Goal: Task Accomplishment & Management: Manage account settings

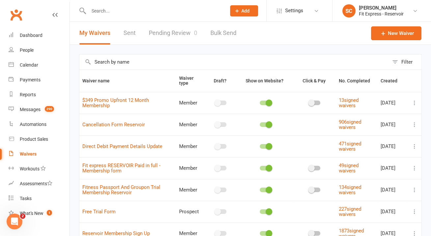
click at [141, 14] on input "text" at bounding box center [154, 10] width 135 height 9
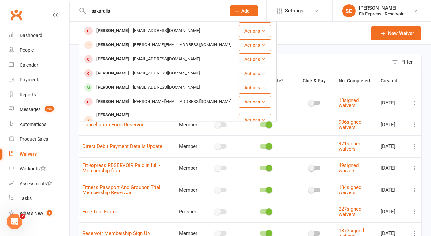
scroll to position [29, 0]
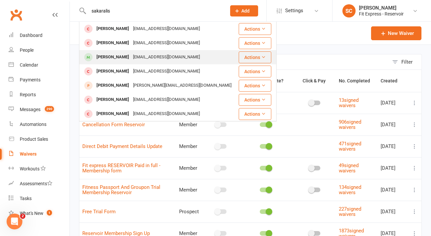
type input "sakaralis"
click at [165, 54] on div "[EMAIL_ADDRESS][DOMAIN_NAME]" at bounding box center [166, 57] width 71 height 10
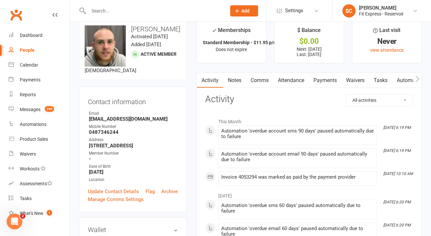
scroll to position [12, 0]
click at [321, 81] on link "Payments" at bounding box center [325, 79] width 33 height 15
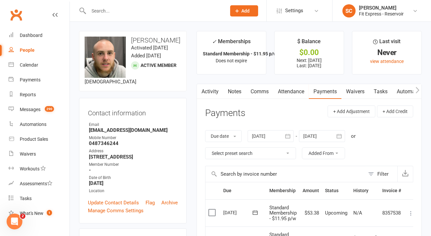
scroll to position [63, 0]
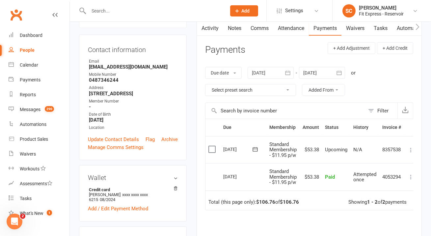
click at [275, 72] on div at bounding box center [271, 73] width 46 height 12
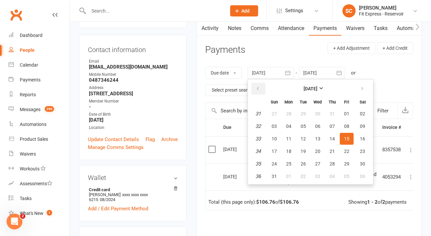
click at [262, 89] on button "button" at bounding box center [258, 89] width 14 height 12
click at [275, 111] on span "01" at bounding box center [274, 113] width 5 height 5
type input "[DATE]"
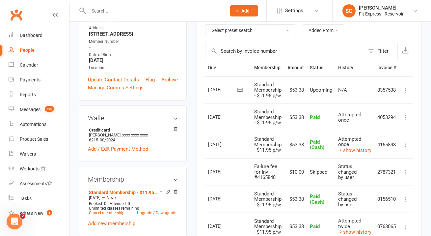
scroll to position [0, 16]
click at [409, 89] on icon at bounding box center [406, 90] width 7 height 7
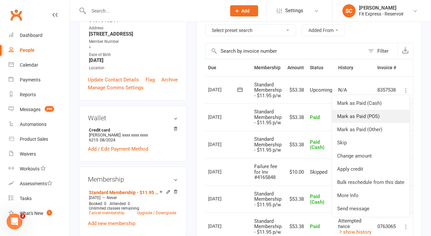
click at [389, 116] on link "Mark as Paid (POS)" at bounding box center [371, 116] width 78 height 13
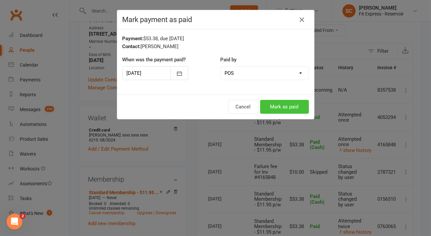
click at [285, 107] on button "Mark as paid" at bounding box center [284, 107] width 49 height 14
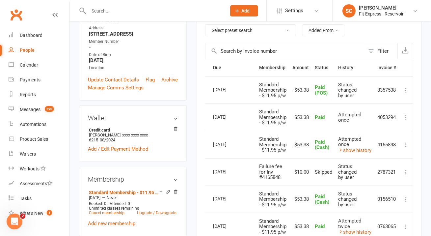
scroll to position [0, 0]
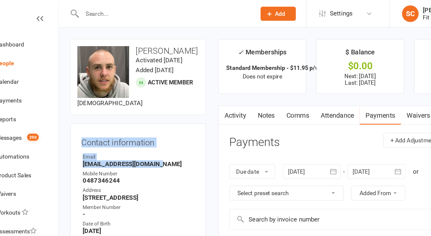
drag, startPoint x: 189, startPoint y: 111, endPoint x: 186, endPoint y: 152, distance: 41.6
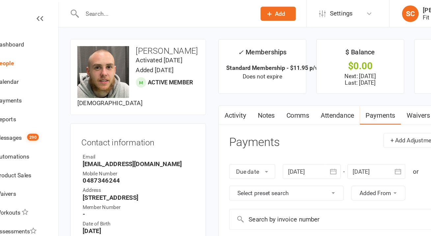
click at [180, 125] on div "Contact information Owner Email [EMAIL_ADDRESS][DOMAIN_NAME] Mobile Number [PHO…" at bounding box center [133, 160] width 108 height 125
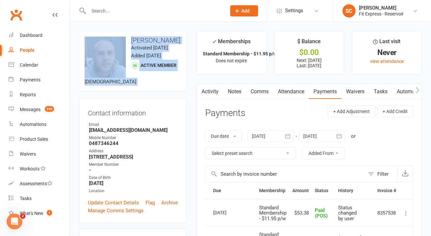
drag, startPoint x: 190, startPoint y: 108, endPoint x: 74, endPoint y: 27, distance: 141.9
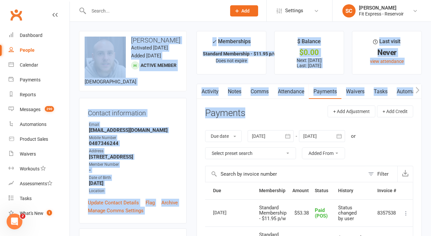
drag, startPoint x: 74, startPoint y: 26, endPoint x: 198, endPoint y: 119, distance: 154.3
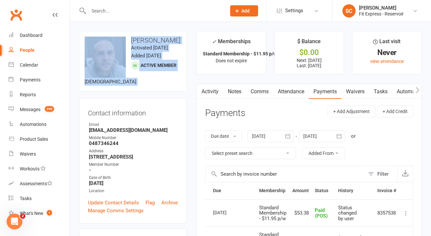
drag, startPoint x: 190, startPoint y: 109, endPoint x: 77, endPoint y: 30, distance: 137.6
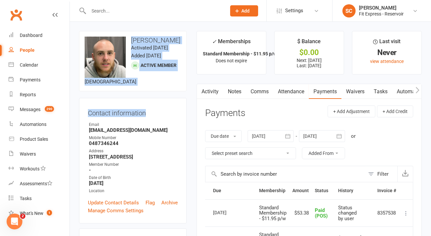
drag, startPoint x: 77, startPoint y: 30, endPoint x: 187, endPoint y: 126, distance: 145.9
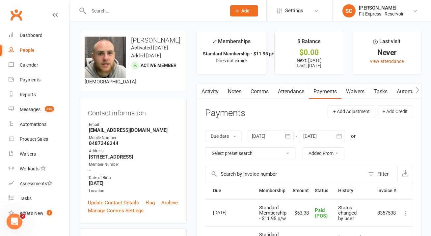
drag, startPoint x: 188, startPoint y: 107, endPoint x: 185, endPoint y: 105, distance: 3.8
click at [411, 13] on link "SC [PERSON_NAME] Fit Express - Reservoir" at bounding box center [381, 10] width 79 height 13
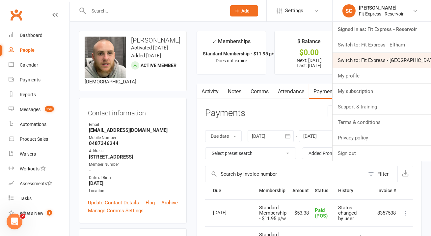
click at [388, 61] on link "Switch to: Fit Express - [GEOGRAPHIC_DATA]" at bounding box center [382, 60] width 98 height 15
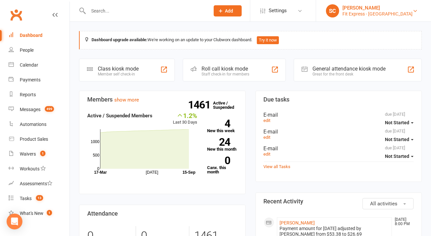
click at [375, 13] on div "Fit Express - Heidelberg" at bounding box center [377, 14] width 70 height 6
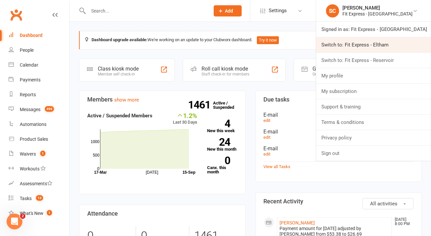
click at [388, 50] on link "Switch to: Fit Express - Eltham" at bounding box center [373, 44] width 115 height 15
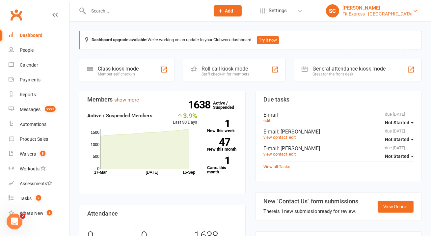
click at [406, 13] on link "SC Steve Condi Fit Express - Eltham" at bounding box center [373, 10] width 95 height 13
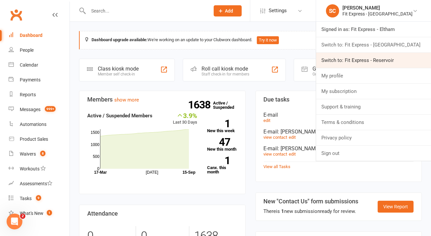
click at [380, 57] on link "Switch to: Fit Express - Reservoir" at bounding box center [373, 60] width 115 height 15
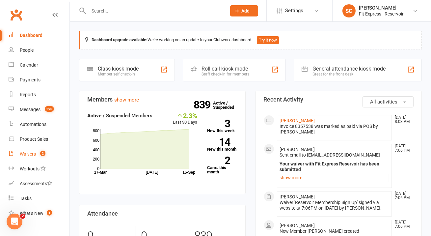
click at [34, 150] on link "Waivers 2" at bounding box center [39, 154] width 61 height 15
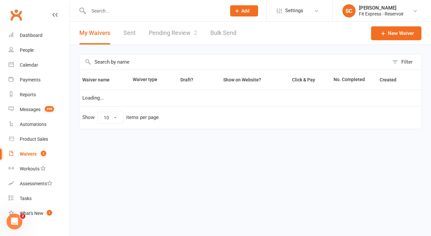
click at [161, 35] on link "Pending Review 2" at bounding box center [173, 33] width 48 height 23
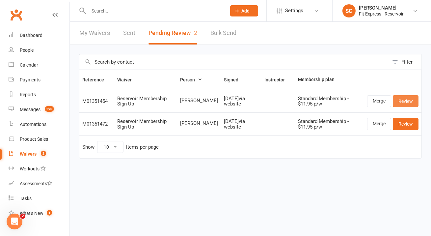
click at [404, 102] on link "Review" at bounding box center [406, 101] width 26 height 12
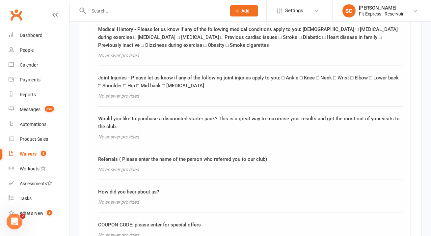
scroll to position [718, 0]
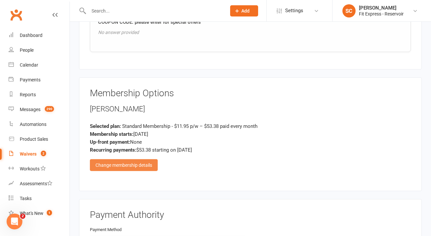
click at [154, 159] on div "Change membership details" at bounding box center [124, 165] width 68 height 12
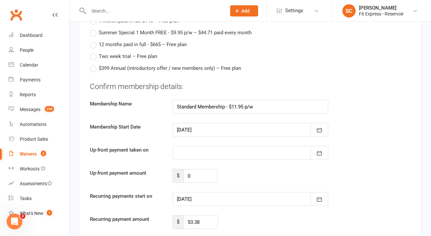
scroll to position [1163, 0]
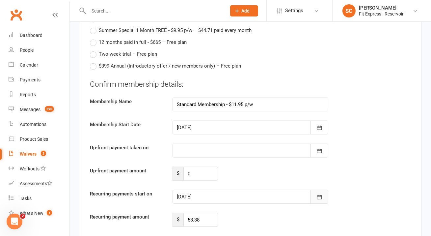
click at [319, 195] on icon "button" at bounding box center [319, 197] width 5 height 4
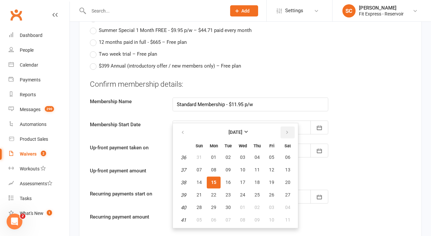
click at [283, 126] on button "button" at bounding box center [288, 132] width 14 height 12
click at [240, 154] on span "01" at bounding box center [242, 156] width 5 height 5
type input "[DATE]"
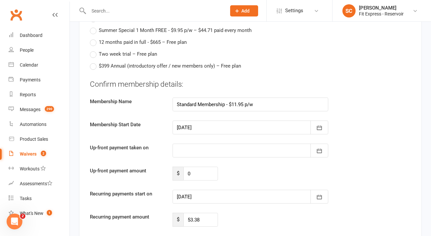
scroll to position [1476, 0]
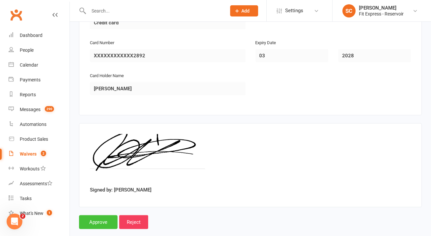
click at [107, 215] on input "Approve" at bounding box center [98, 222] width 39 height 14
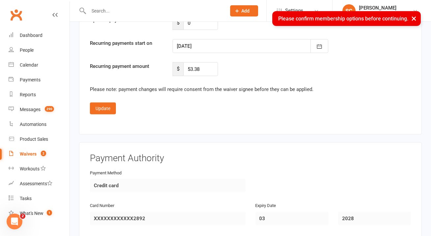
scroll to position [1300, 0]
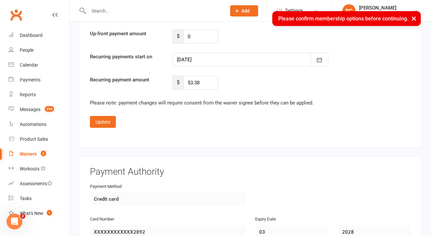
click at [104, 116] on button "Update" at bounding box center [103, 122] width 26 height 12
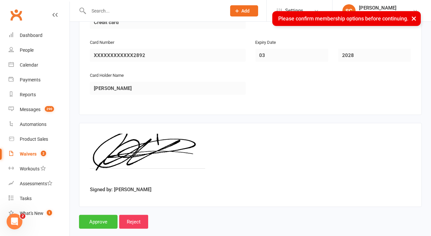
click at [104, 215] on input "Approve" at bounding box center [98, 222] width 39 height 14
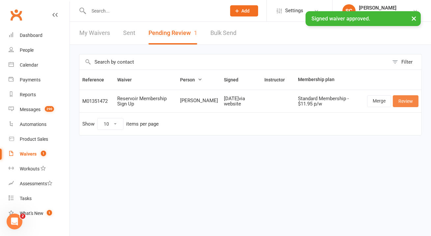
click at [406, 100] on link "Review" at bounding box center [406, 101] width 26 height 12
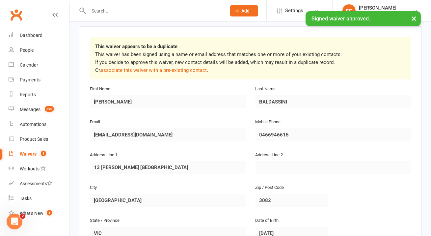
scroll to position [111, 0]
click at [196, 68] on link "associate this waiver with a pre-existing contact" at bounding box center [154, 71] width 106 height 6
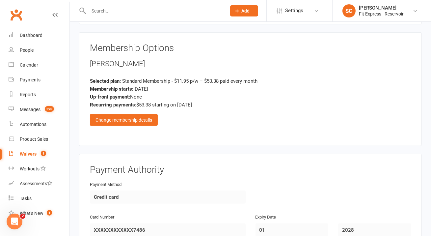
scroll to position [820, 0]
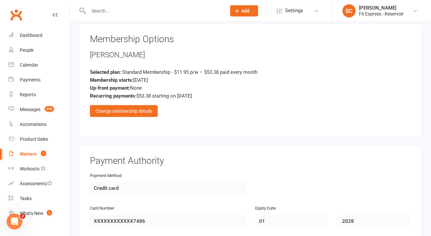
click at [146, 107] on div "Membership Options Michelina BALDASSINI Selected plan: Standard Membership - $1…" at bounding box center [250, 80] width 321 height 92
click at [146, 105] on div "Change membership details" at bounding box center [124, 111] width 68 height 12
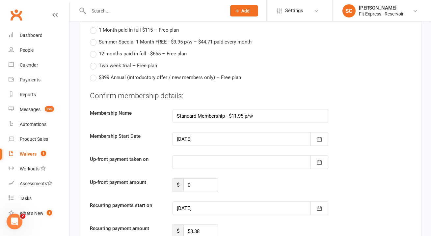
scroll to position [1242, 0]
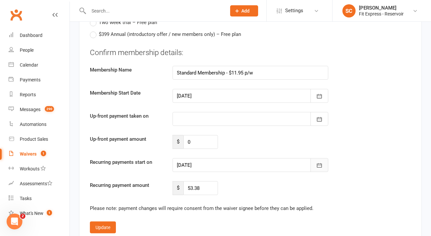
click at [318, 163] on icon "button" at bounding box center [319, 165] width 5 height 4
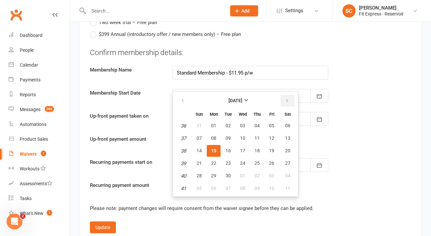
click at [290, 95] on button "button" at bounding box center [288, 101] width 14 height 12
click at [237, 120] on button "01" at bounding box center [243, 126] width 14 height 12
type input "[DATE]"
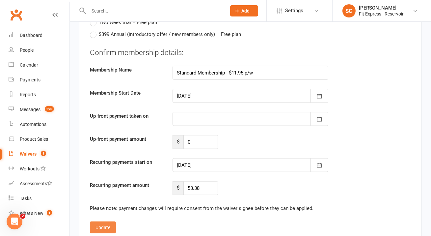
click at [102, 221] on button "Update" at bounding box center [103, 227] width 26 height 12
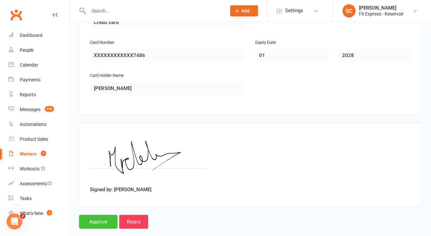
click at [100, 216] on input "Approve" at bounding box center [98, 222] width 39 height 14
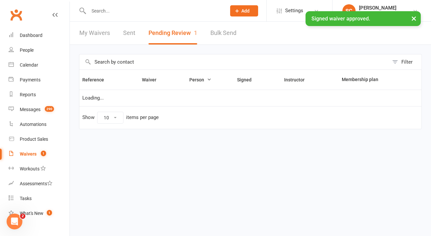
click at [129, 11] on div "× Signed waiver approved." at bounding box center [211, 11] width 422 height 0
click at [122, 10] on input "text" at bounding box center [154, 10] width 135 height 9
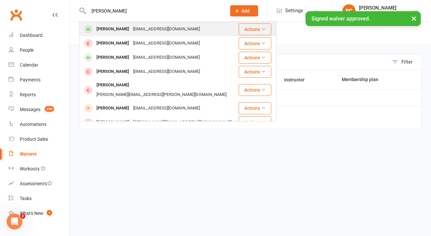
type input "connie"
click at [131, 31] on div "conniehromin@hotmail.com" at bounding box center [166, 29] width 71 height 10
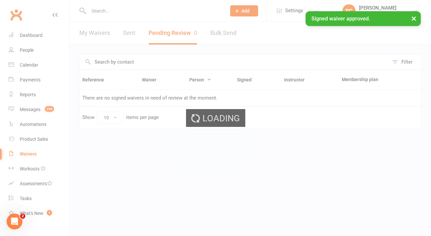
click at [129, 31] on div "Loading" at bounding box center [215, 118] width 431 height 236
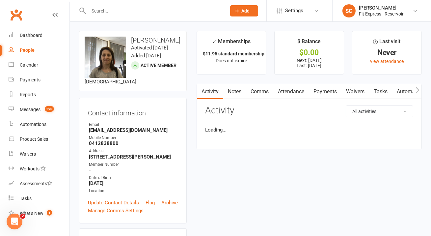
click at [122, 12] on input "text" at bounding box center [154, 10] width 135 height 9
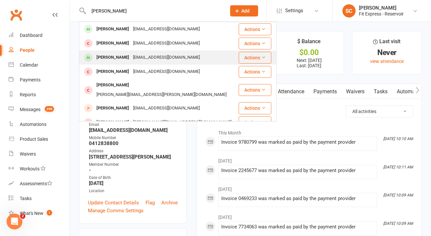
type input "connie"
click at [123, 52] on div "Connie Vivarini co-nv@hotmail.com" at bounding box center [159, 58] width 158 height 14
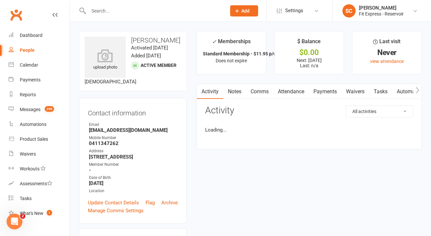
click at [99, 42] on div "upload photo" at bounding box center [105, 57] width 41 height 41
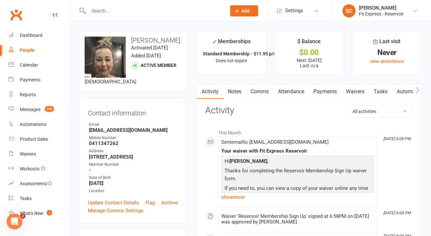
click at [329, 92] on link "Payments" at bounding box center [325, 91] width 33 height 15
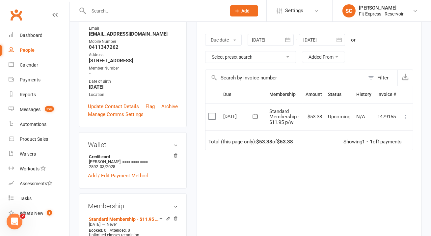
scroll to position [86, 0]
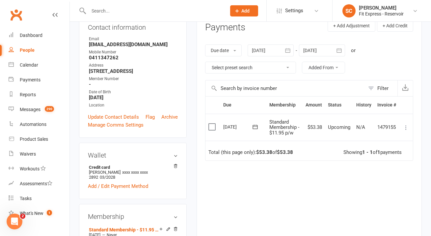
click at [330, 47] on div at bounding box center [322, 50] width 46 height 12
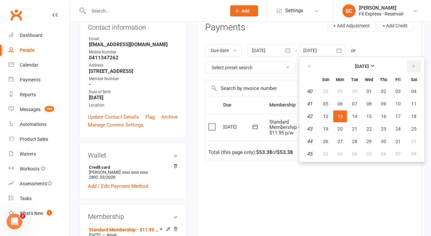
click at [416, 66] on button "button" at bounding box center [414, 66] width 14 height 12
click at [410, 100] on button "08" at bounding box center [414, 104] width 17 height 12
type input "08 Nov 2025"
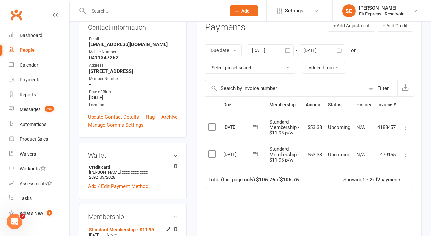
click at [404, 153] on icon at bounding box center [406, 154] width 7 height 7
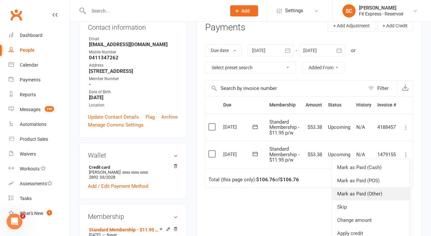
scroll to position [8, 0]
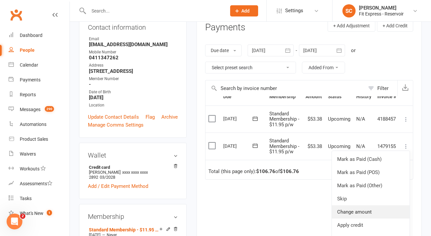
click at [363, 211] on link "Change amount" at bounding box center [371, 211] width 78 height 13
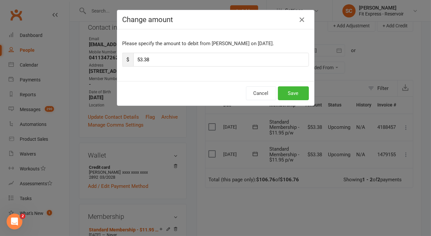
scroll to position [0, 0]
click at [203, 56] on input "53.38" at bounding box center [221, 60] width 176 height 14
click at [201, 58] on input "53.38" at bounding box center [221, 60] width 176 height 14
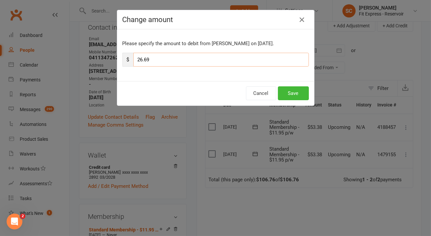
type input "26.69"
click at [303, 95] on button "Save" at bounding box center [293, 93] width 31 height 14
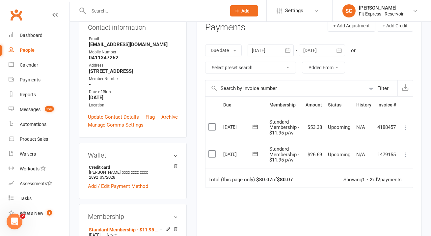
click at [406, 128] on icon at bounding box center [406, 127] width 7 height 7
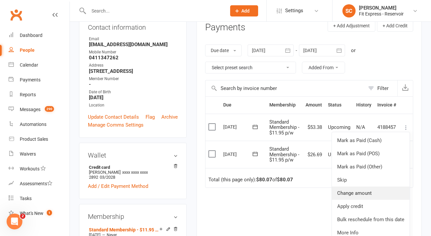
click at [365, 192] on link "Change amount" at bounding box center [371, 192] width 78 height 13
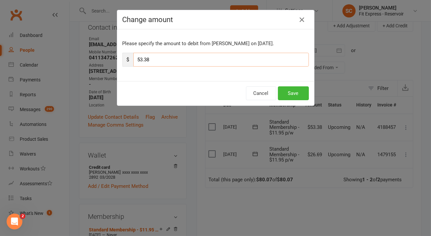
drag, startPoint x: 182, startPoint y: 60, endPoint x: 123, endPoint y: 60, distance: 58.6
click at [123, 60] on div "$ 53.38" at bounding box center [215, 60] width 186 height 14
type input "26.69"
click at [290, 94] on button "Save" at bounding box center [293, 93] width 31 height 14
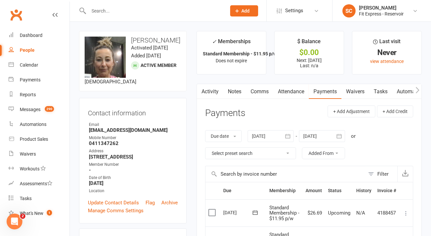
click at [117, 12] on input "text" at bounding box center [154, 10] width 135 height 9
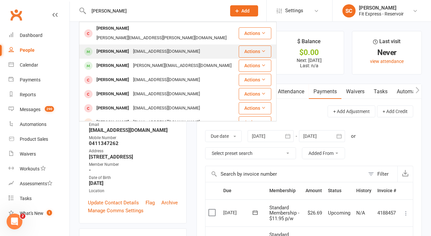
type input "michelina"
click at [148, 48] on div "co-nv@hotmail.com" at bounding box center [166, 52] width 71 height 10
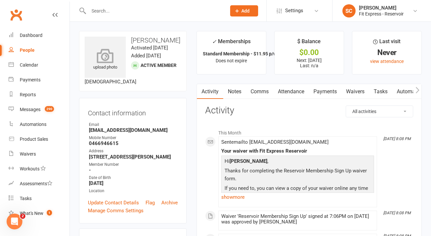
click at [97, 54] on icon at bounding box center [105, 55] width 45 height 14
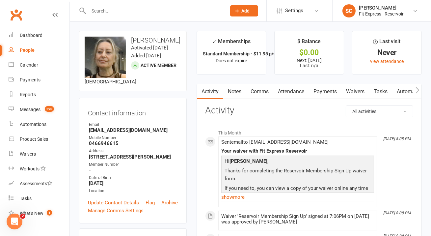
click at [313, 92] on link "Payments" at bounding box center [325, 91] width 33 height 15
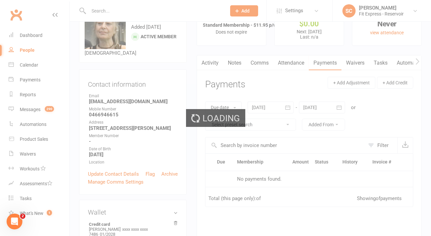
scroll to position [74, 0]
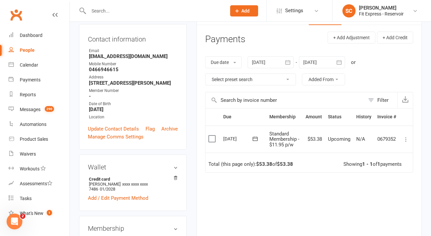
click at [321, 62] on div at bounding box center [322, 62] width 46 height 12
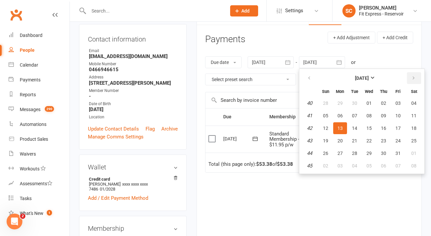
click at [416, 79] on button "button" at bounding box center [414, 78] width 14 height 12
click at [415, 110] on button "10" at bounding box center [414, 116] width 17 height 12
type input "10 Jan 2026"
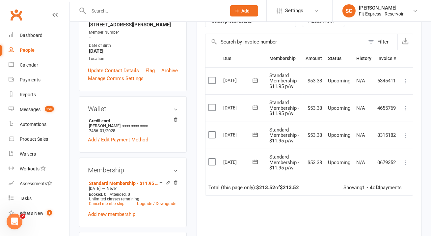
scroll to position [105, 0]
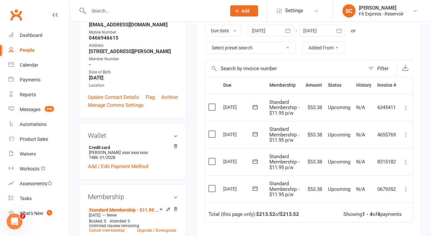
click at [408, 191] on icon at bounding box center [406, 189] width 7 height 7
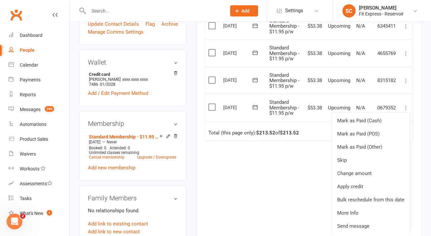
scroll to position [189, 0]
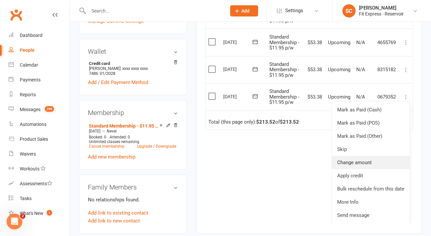
click at [357, 162] on link "Change amount" at bounding box center [371, 162] width 78 height 13
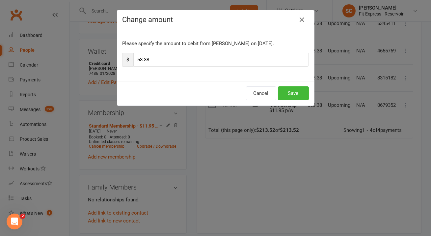
scroll to position [0, 0]
click at [188, 60] on input "53.38" at bounding box center [221, 60] width 176 height 14
type input "26.69"
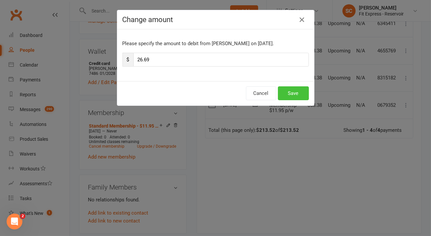
click at [283, 92] on button "Save" at bounding box center [293, 93] width 31 height 14
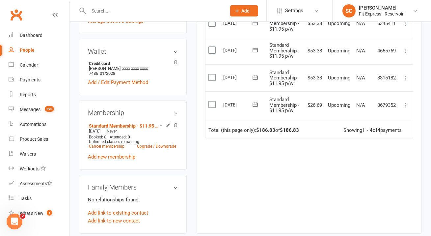
click at [408, 75] on icon at bounding box center [406, 78] width 7 height 7
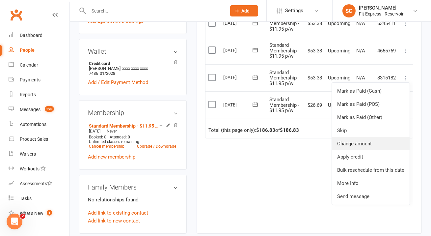
click at [377, 144] on link "Change amount" at bounding box center [371, 143] width 78 height 13
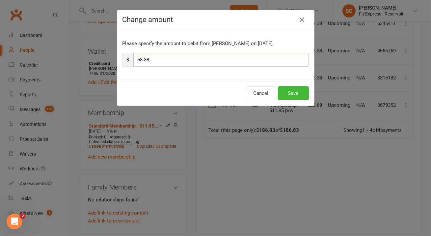
drag, startPoint x: 176, startPoint y: 58, endPoint x: 124, endPoint y: 55, distance: 52.4
click at [124, 55] on div "$ 53.38" at bounding box center [215, 60] width 186 height 14
type input "26.69"
click at [291, 93] on button "Save" at bounding box center [293, 93] width 31 height 14
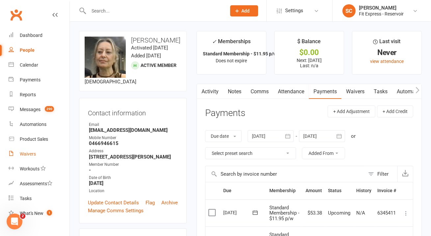
click at [37, 152] on link "Waivers" at bounding box center [39, 154] width 61 height 15
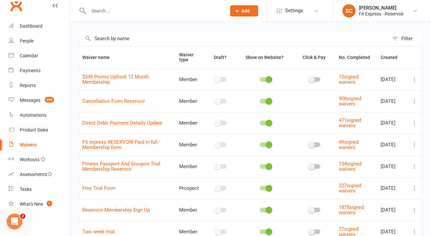
scroll to position [25, 0]
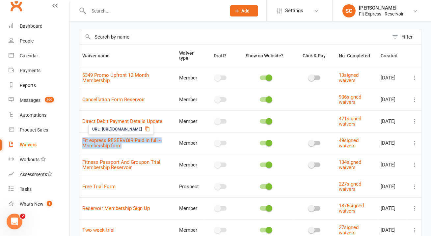
drag, startPoint x: 129, startPoint y: 147, endPoint x: 82, endPoint y: 139, distance: 48.0
click at [82, 139] on td "Fit express RESERVOIR Paid in full - Membership form" at bounding box center [127, 143] width 97 height 22
copy link "Fit express RESERVOIR Paid in full - Membership form"
